Goal: Transaction & Acquisition: Download file/media

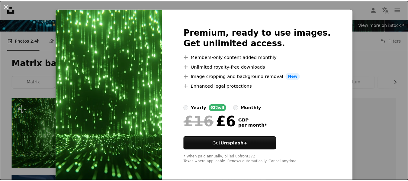
scroll to position [13, 0]
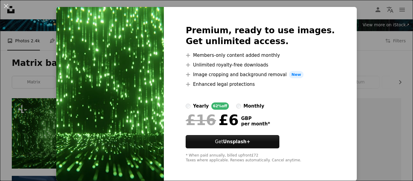
click at [357, 55] on div "An X shape Premium, ready to use images. Get unlimited access. A plus sign Memb…" at bounding box center [206, 90] width 413 height 181
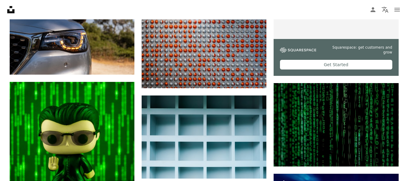
scroll to position [280, 0]
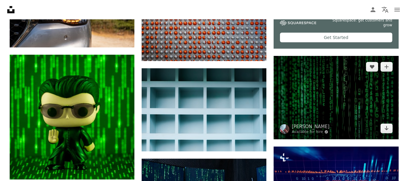
click at [343, 109] on img at bounding box center [336, 97] width 125 height 83
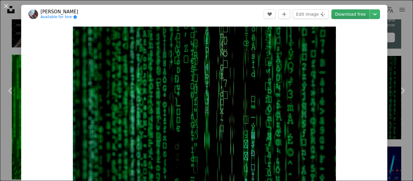
click at [362, 14] on link "Download free" at bounding box center [350, 14] width 38 height 10
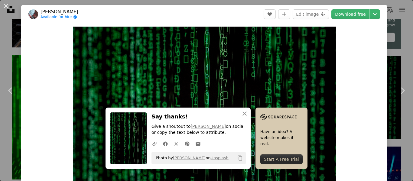
click at [365, 39] on div "Zoom in" at bounding box center [204, 114] width 366 height 181
click at [4, 6] on button "An X shape" at bounding box center [5, 5] width 7 height 7
